Goal: Task Accomplishment & Management: Use online tool/utility

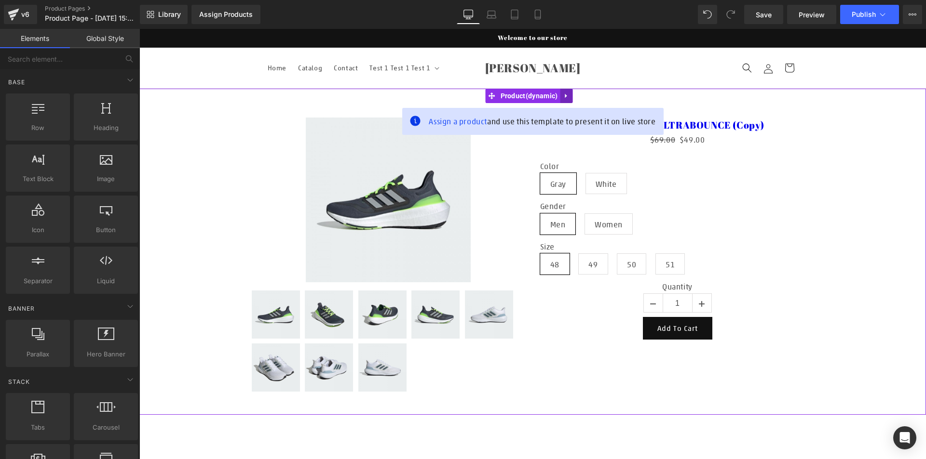
click at [568, 98] on icon at bounding box center [566, 96] width 7 height 7
click at [573, 93] on icon at bounding box center [572, 96] width 7 height 7
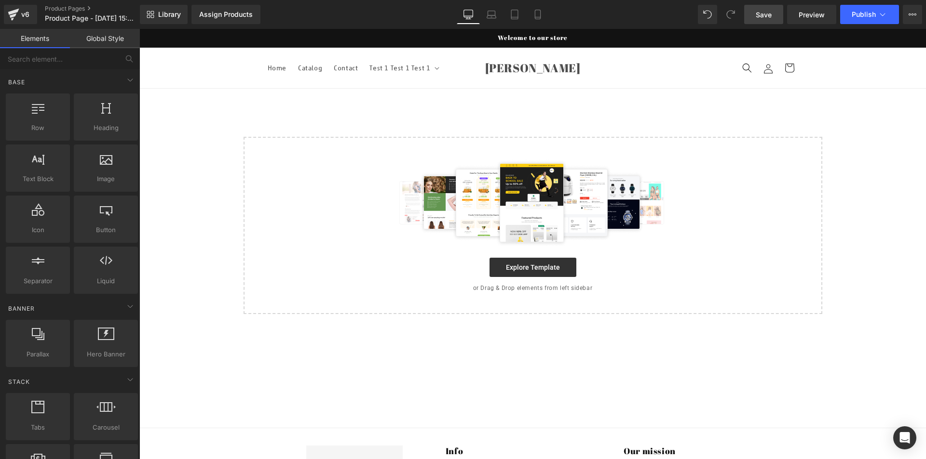
click at [758, 14] on span "Save" at bounding box center [763, 15] width 16 height 10
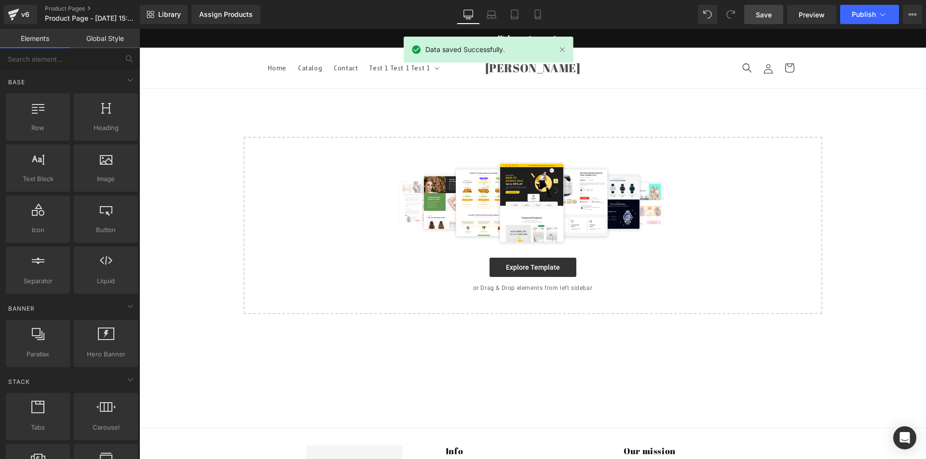
click at [875, 104] on div "Select your layout" at bounding box center [532, 202] width 786 height 226
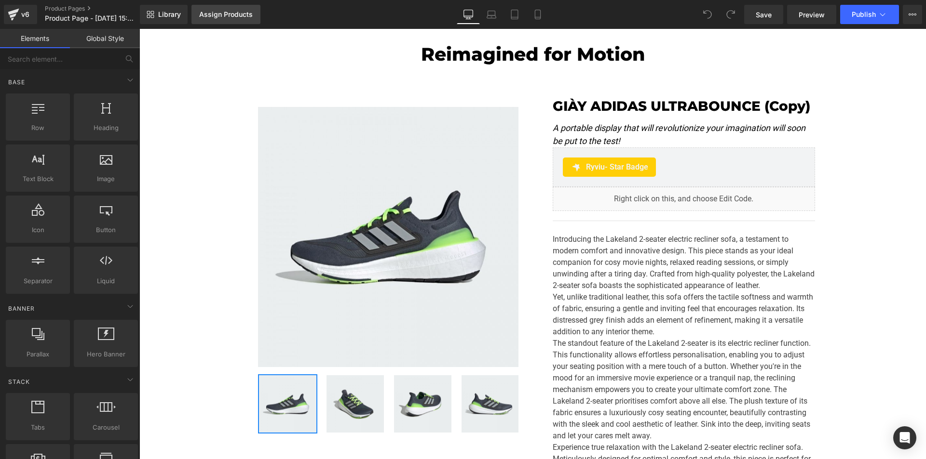
click at [234, 17] on div "Assign Products" at bounding box center [226, 15] width 54 height 8
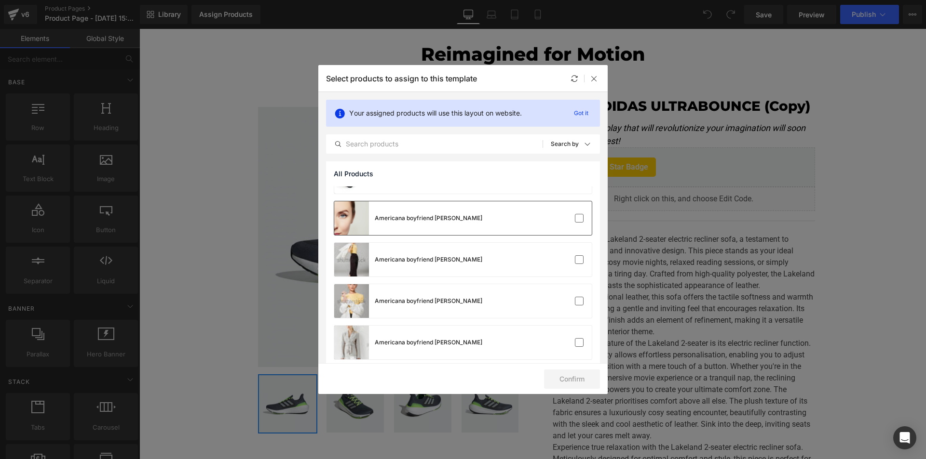
scroll to position [145, 0]
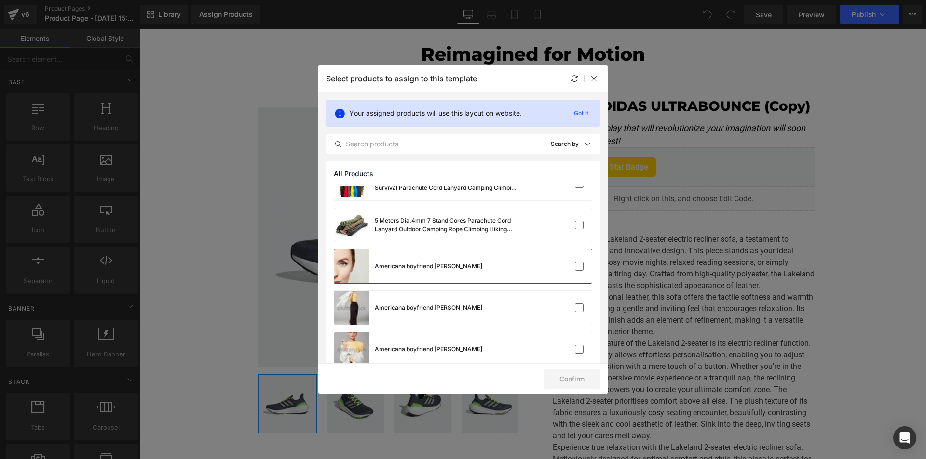
click at [430, 266] on div "Americana boyfriend [PERSON_NAME]" at bounding box center [429, 266] width 108 height 9
click at [556, 376] on button "Confirm" at bounding box center [572, 379] width 56 height 19
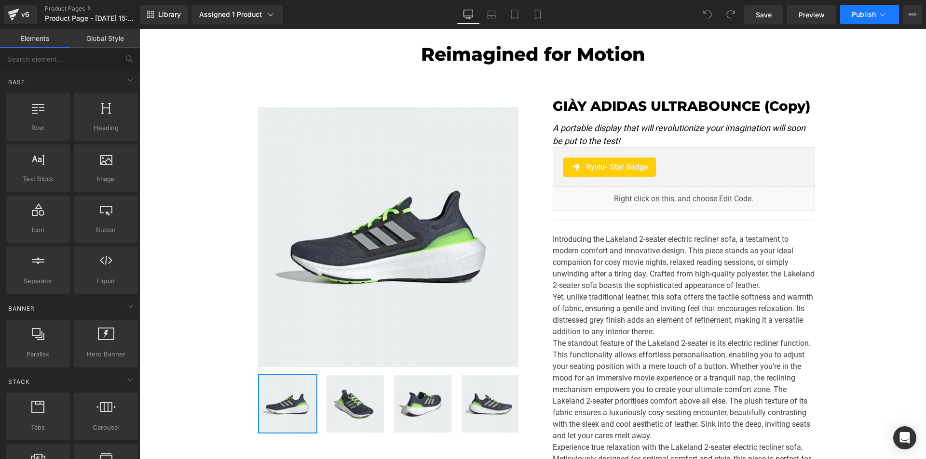
click at [651, 18] on button "Publish" at bounding box center [869, 14] width 59 height 19
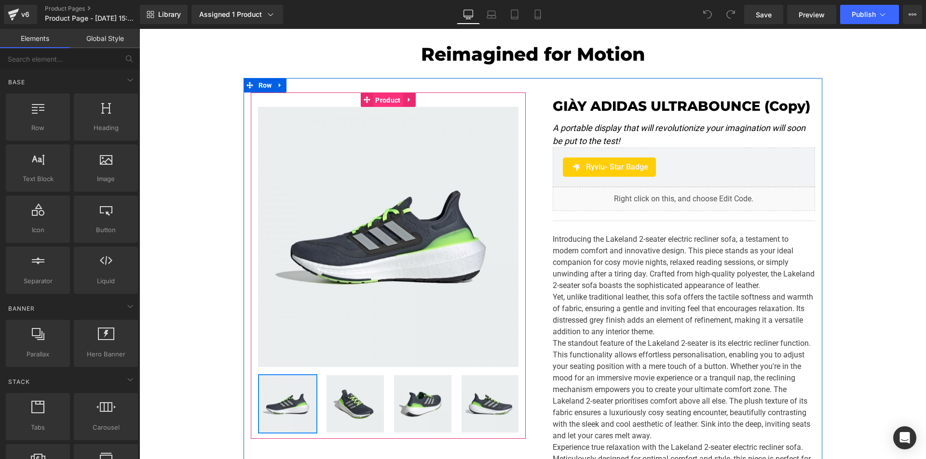
click at [389, 96] on span "Product" at bounding box center [388, 100] width 30 height 14
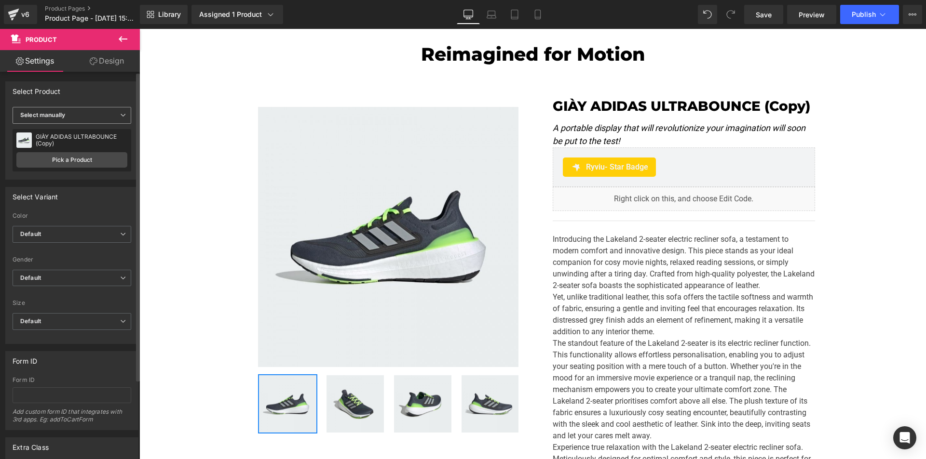
click at [59, 113] on b "Select manually" at bounding box center [42, 114] width 45 height 7
click at [64, 129] on div "Display by assigned product" at bounding box center [66, 130] width 79 height 7
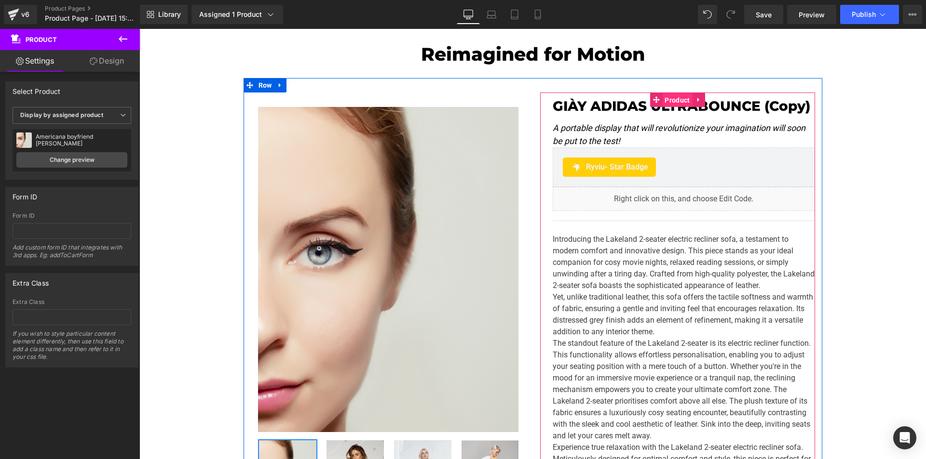
click at [651, 101] on span "Product" at bounding box center [677, 100] width 30 height 14
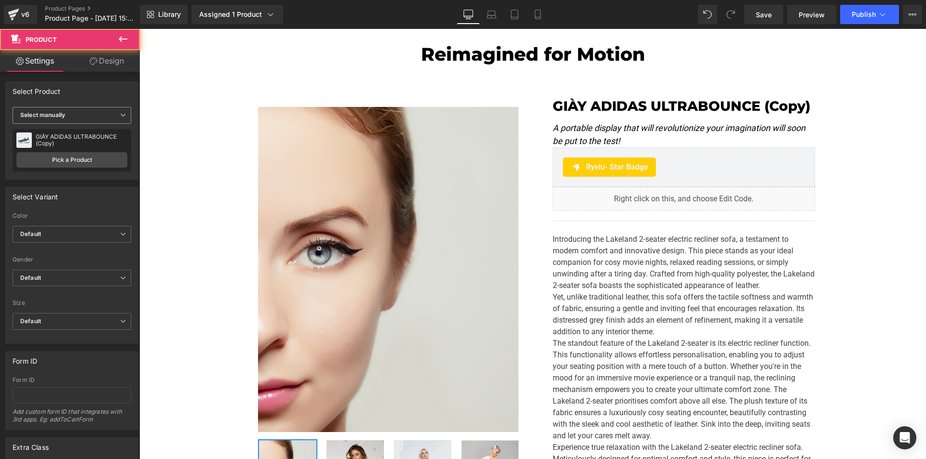
click at [71, 114] on span "Select manually" at bounding box center [72, 115] width 119 height 17
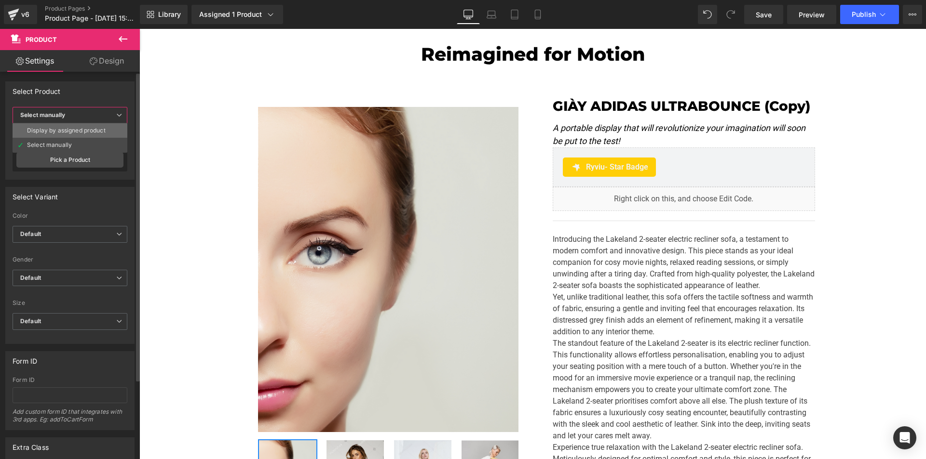
drag, startPoint x: 71, startPoint y: 126, endPoint x: 132, endPoint y: 98, distance: 67.1
click at [71, 126] on li "Display by assigned product" at bounding box center [70, 130] width 115 height 14
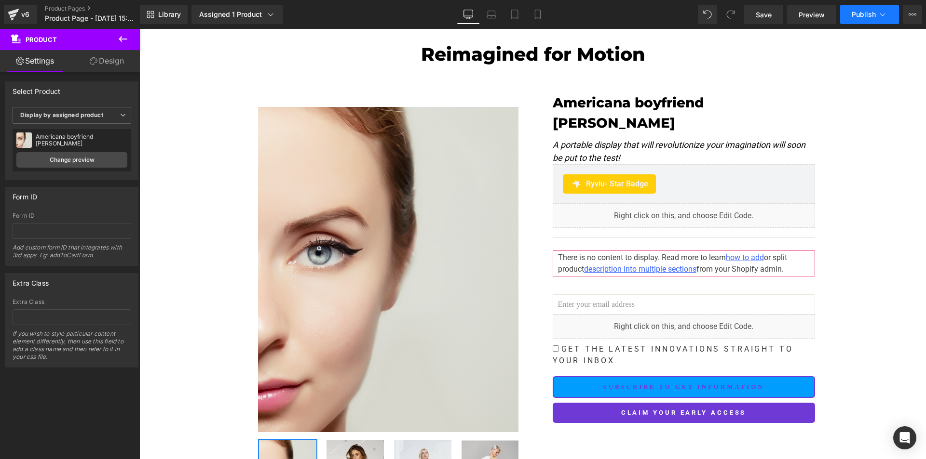
click at [651, 17] on span "Publish" at bounding box center [863, 15] width 24 height 8
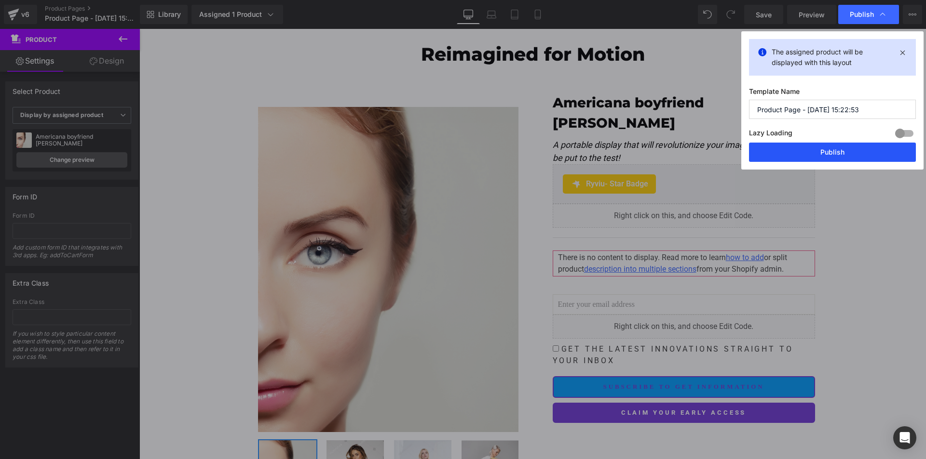
click at [651, 153] on button "Publish" at bounding box center [832, 152] width 167 height 19
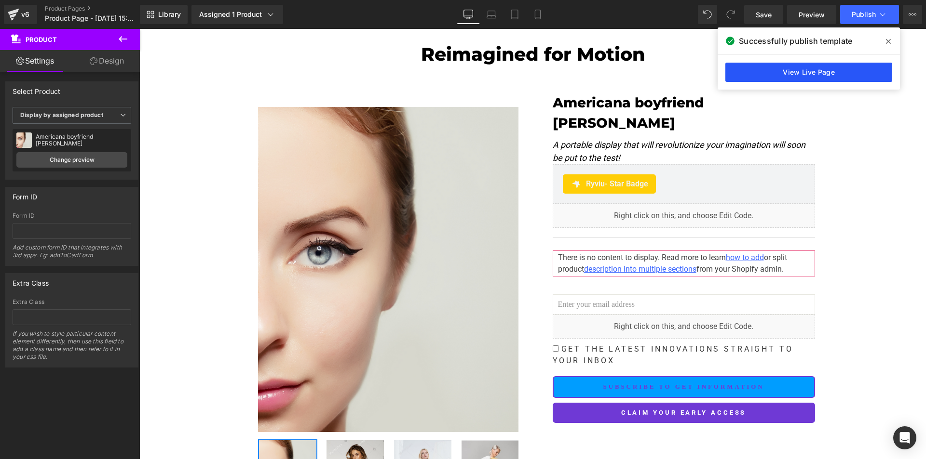
click at [651, 72] on link "View Live Page" at bounding box center [808, 72] width 167 height 19
